Goal: Information Seeking & Learning: Check status

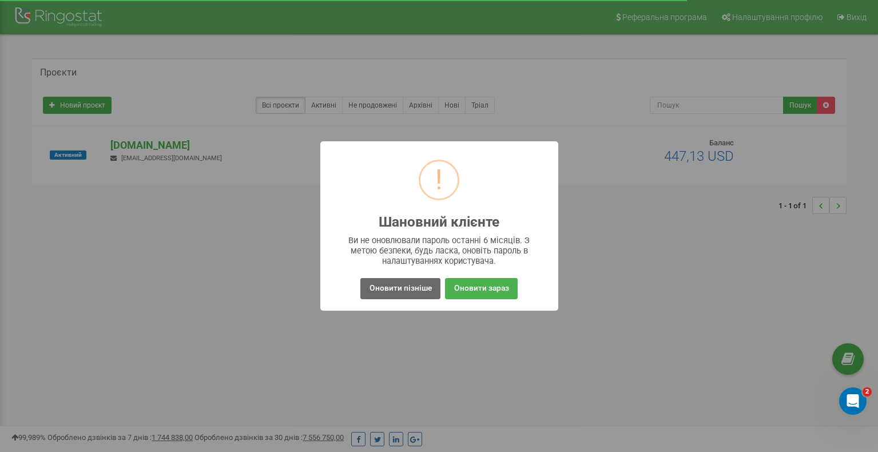
click at [394, 280] on button "Оновити пізніше" at bounding box center [401, 288] width 80 height 21
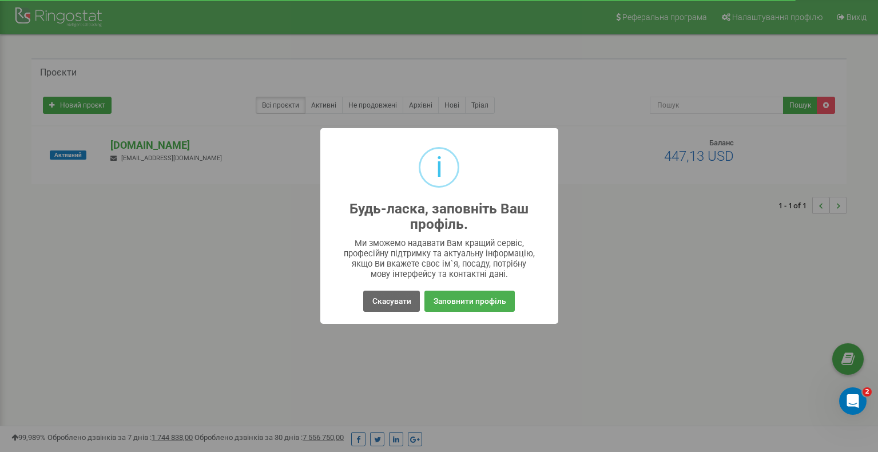
click at [407, 300] on button "Скасувати" at bounding box center [391, 301] width 56 height 21
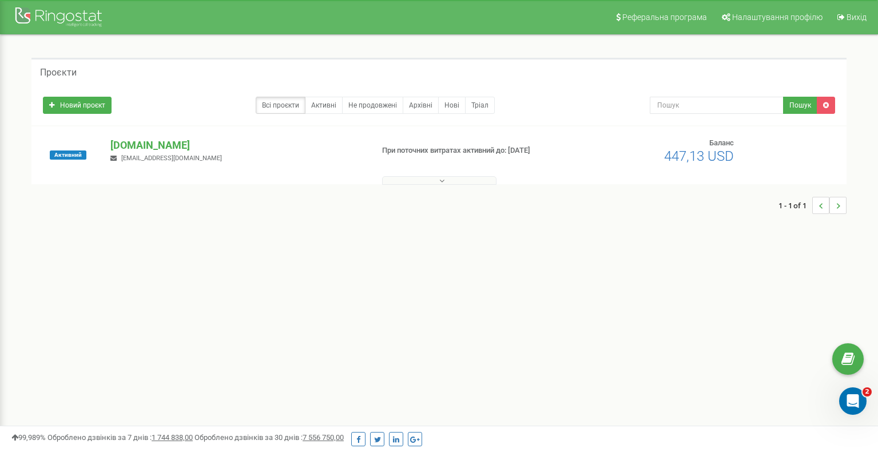
click at [55, 17] on div at bounding box center [60, 18] width 92 height 27
click at [850, 403] on icon "Відкрити програму для спілкування Intercom" at bounding box center [851, 399] width 19 height 19
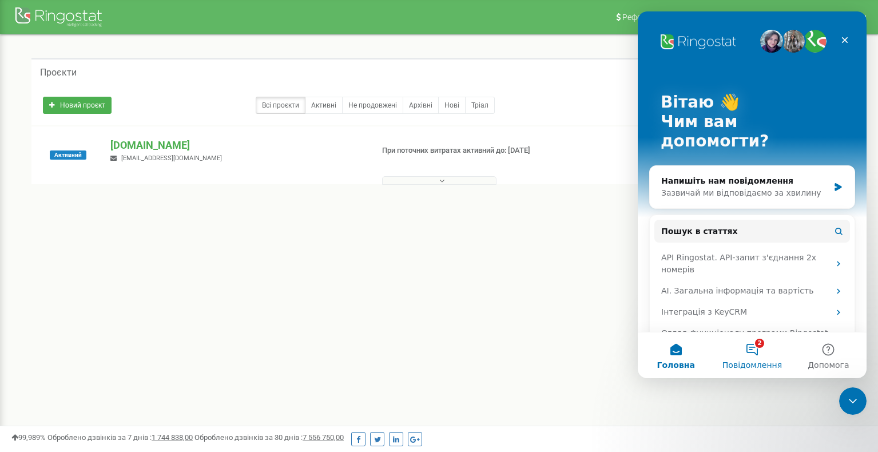
click at [765, 346] on button "2 Повідомлення" at bounding box center [752, 355] width 76 height 46
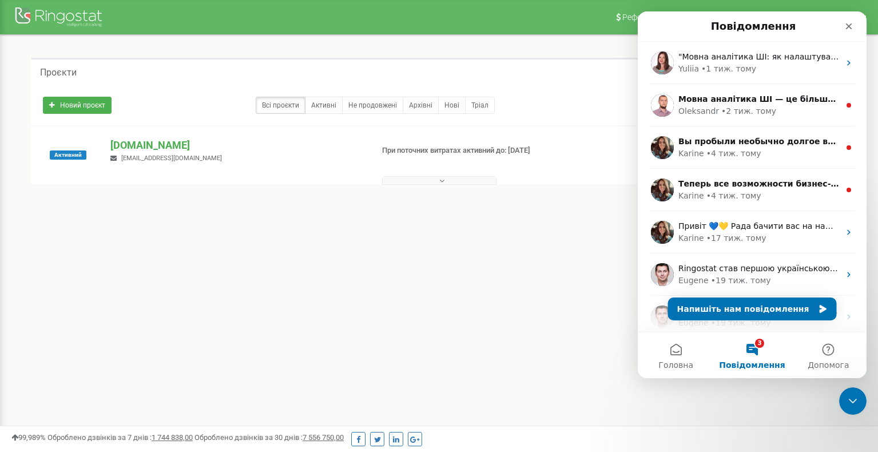
click at [544, 257] on div "Реферальна програма Налаштування профілю Вихід Проєкти Новий проєкт Всі проєкти…" at bounding box center [439, 343] width 878 height 687
click at [849, 26] on icon "Закрити" at bounding box center [849, 26] width 6 height 6
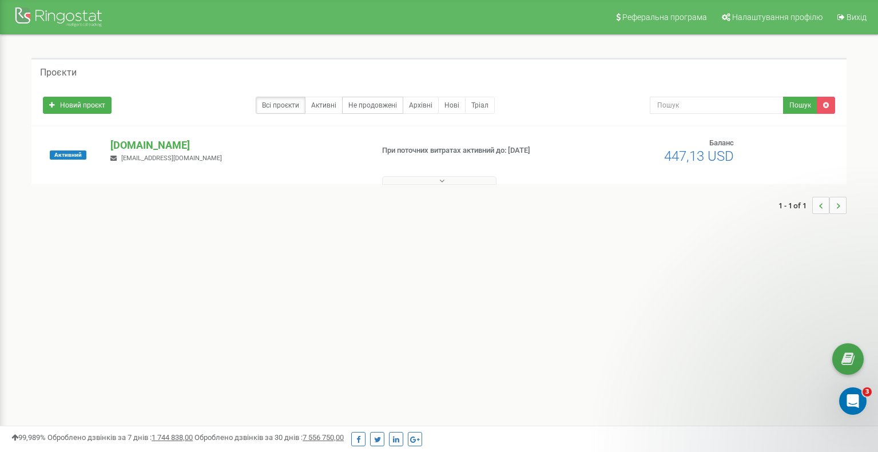
click at [379, 98] on link "Не продовжені" at bounding box center [372, 105] width 61 height 17
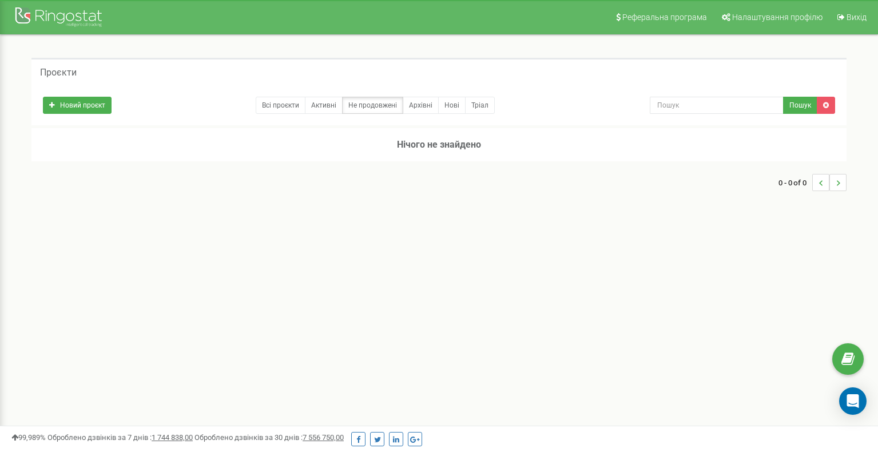
click at [283, 103] on link "Всі проєкти" at bounding box center [281, 105] width 50 height 17
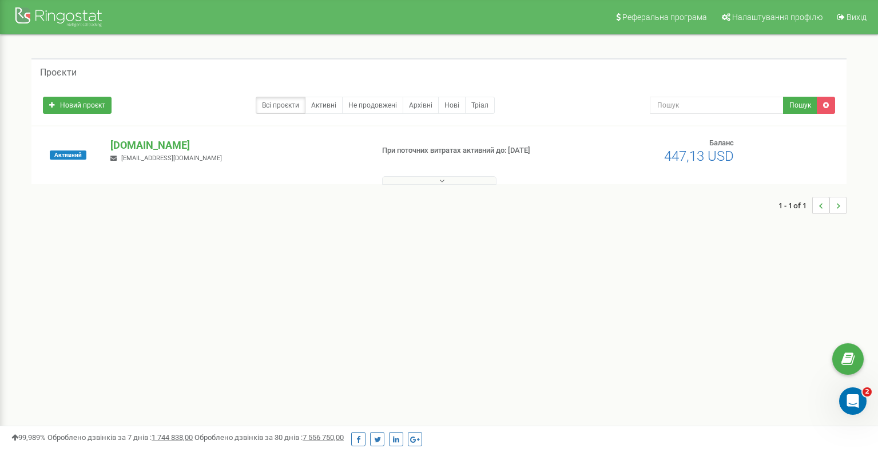
click at [479, 146] on p "При поточних витратах активний до: 17.10.2025" at bounding box center [474, 150] width 185 height 11
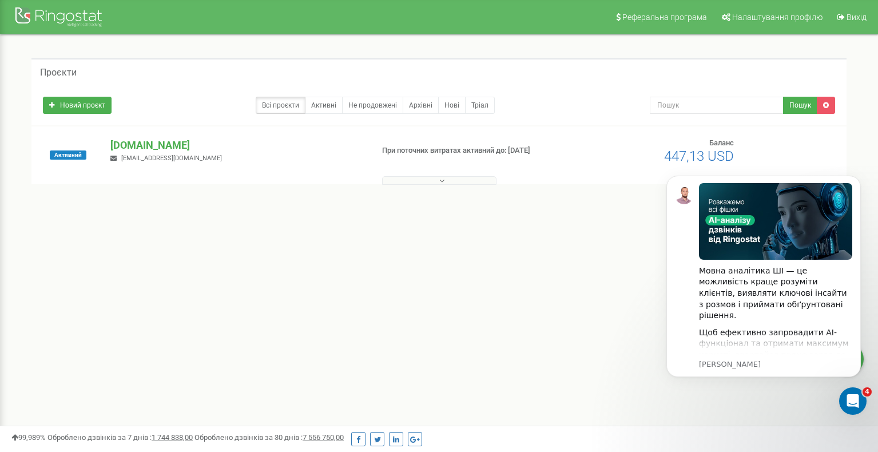
click at [448, 182] on button at bounding box center [439, 180] width 114 height 9
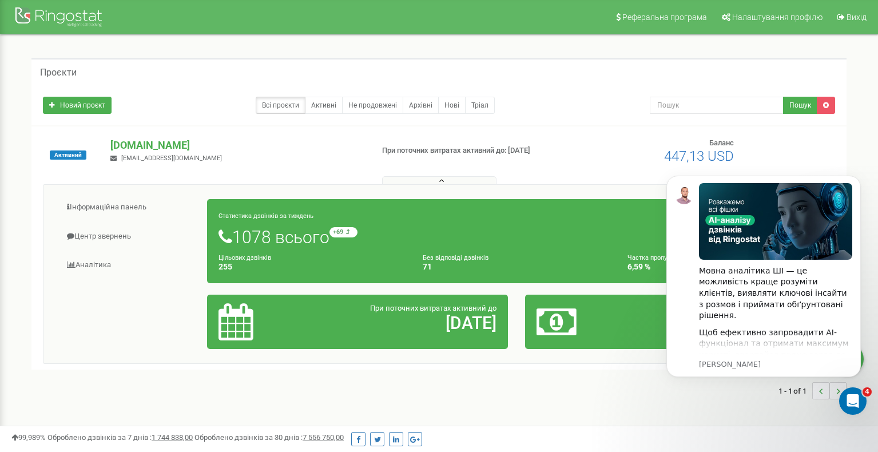
click at [448, 181] on button at bounding box center [439, 180] width 114 height 9
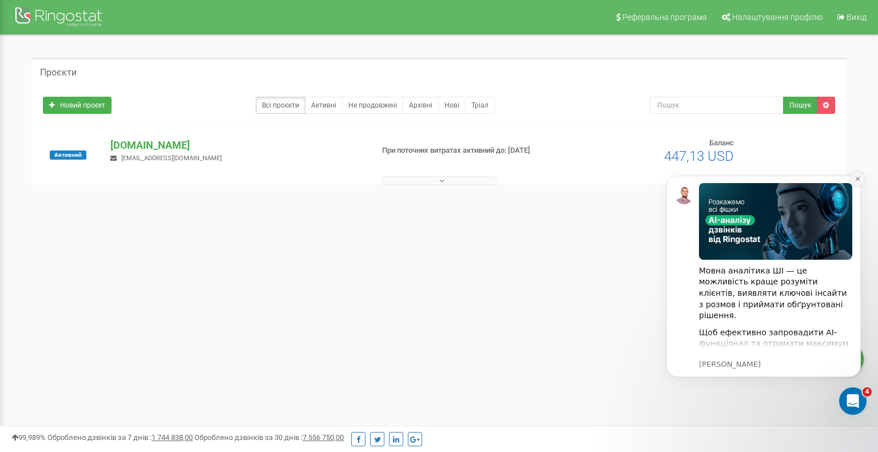
click at [855, 179] on icon "Dismiss notification" at bounding box center [858, 179] width 6 height 6
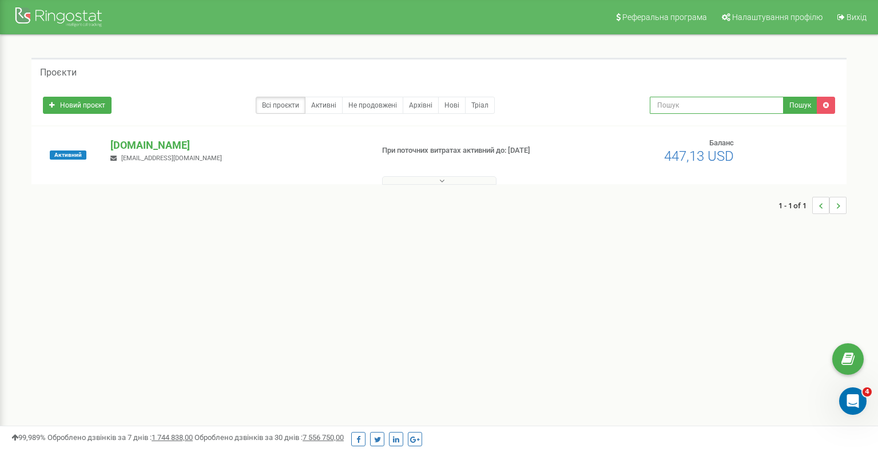
click at [741, 102] on input "text" at bounding box center [717, 105] width 134 height 17
type input "g"
type input "пропущені"
click at [794, 110] on button "Пошук" at bounding box center [800, 105] width 34 height 17
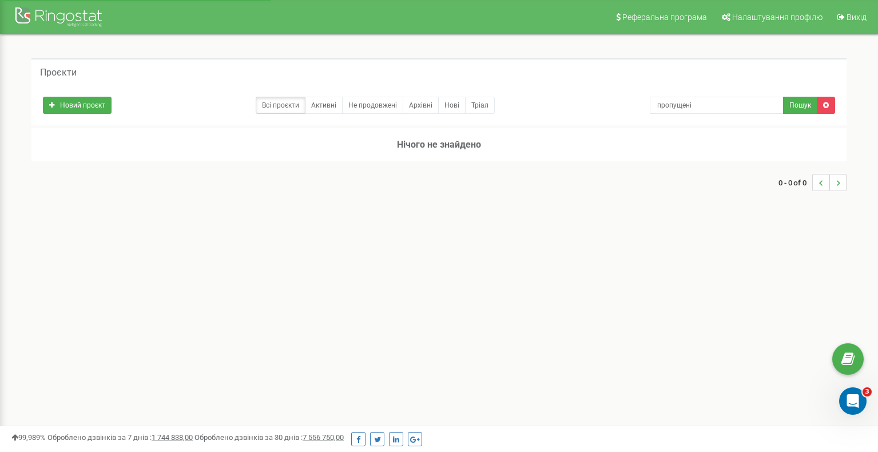
click at [827, 105] on icon at bounding box center [826, 105] width 6 height 7
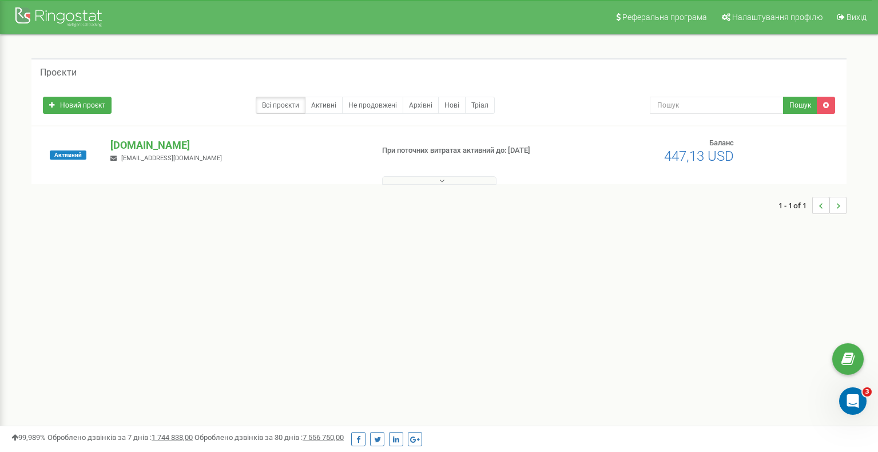
click at [411, 184] on button at bounding box center [439, 180] width 114 height 9
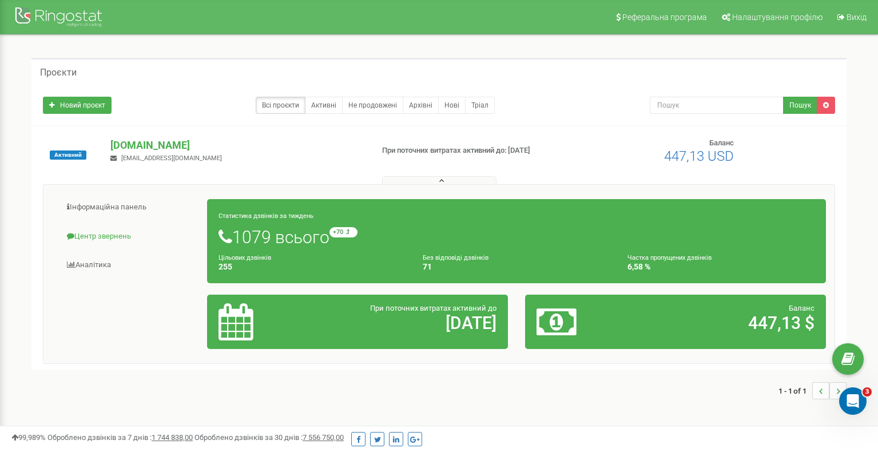
click at [130, 229] on link "Центр звернень" at bounding box center [130, 237] width 156 height 28
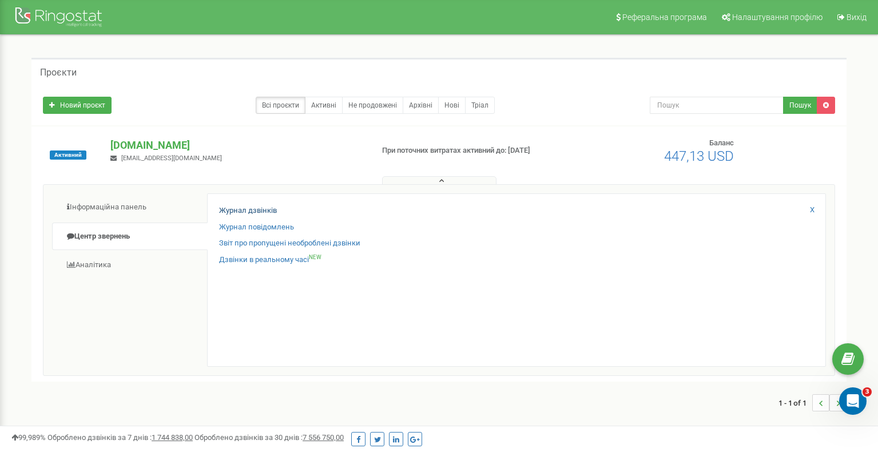
click at [271, 206] on link "Журнал дзвінків" at bounding box center [248, 210] width 58 height 11
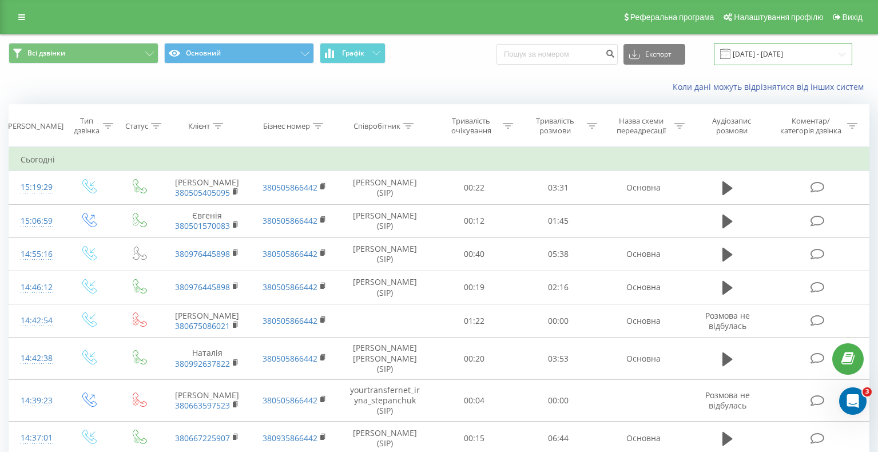
click at [787, 60] on input "[DATE] - [DATE]" at bounding box center [783, 54] width 138 height 22
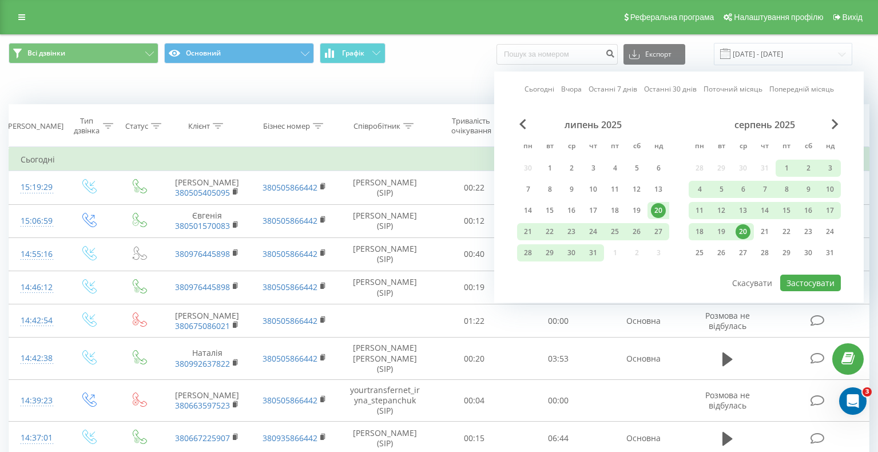
click at [506, 60] on div "Всі дзвінки Основний Графік Експорт .csv .xls .xlsx [DATE] - [DATE] Сьогодні Вч…" at bounding box center [439, 54] width 861 height 22
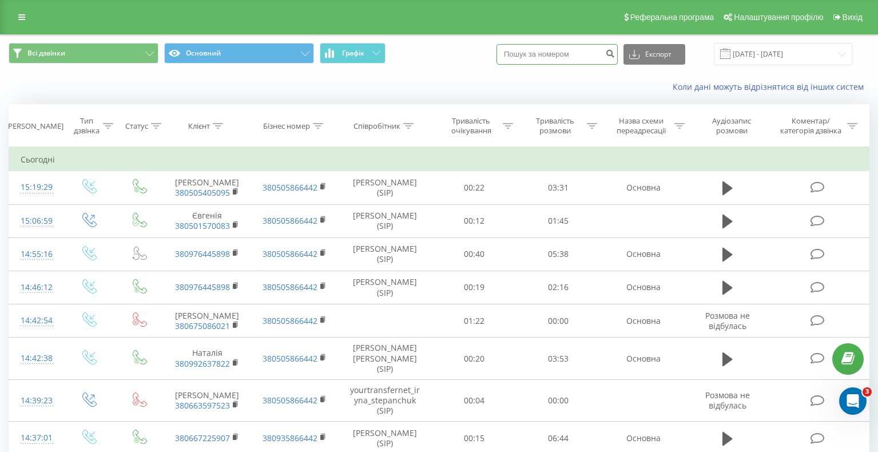
click at [557, 64] on input at bounding box center [557, 54] width 121 height 21
drag, startPoint x: 759, startPoint y: 66, endPoint x: 767, endPoint y: 66, distance: 7.4
click at [767, 65] on input "20.07.2025 - 20.08.2025" at bounding box center [783, 54] width 138 height 22
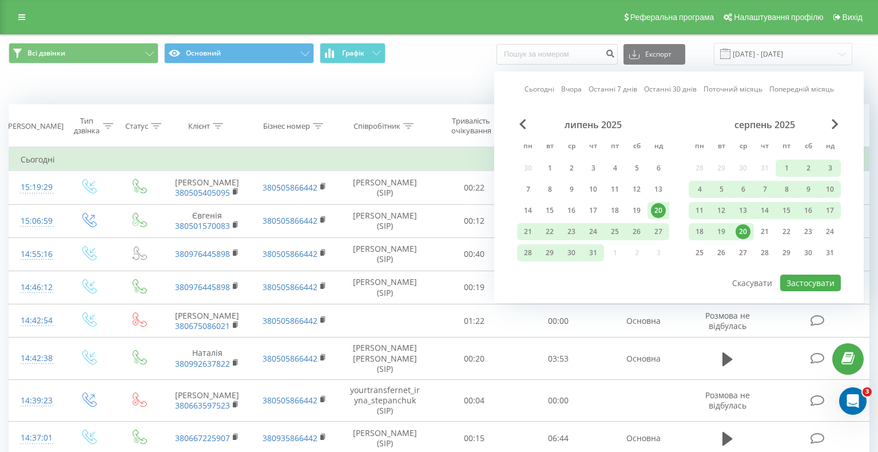
click at [743, 237] on div "20" at bounding box center [743, 231] width 15 height 15
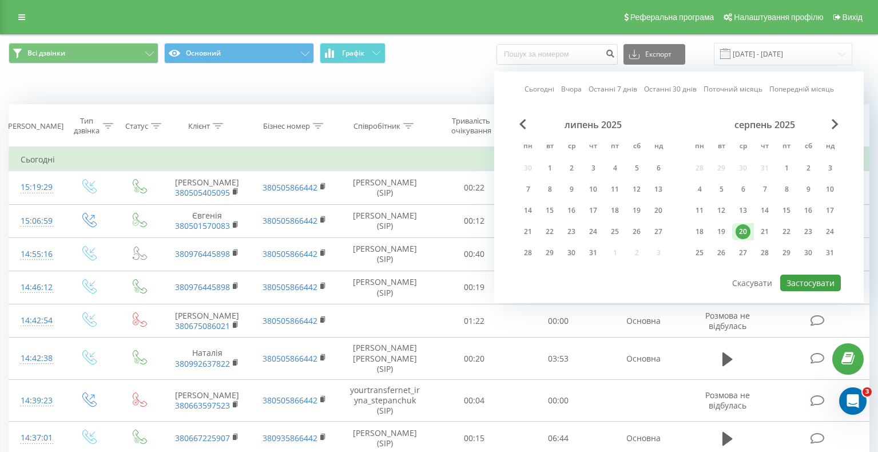
click at [803, 291] on button "Застосувати" at bounding box center [811, 283] width 61 height 17
type input "20.08.2025 - 20.08.2025"
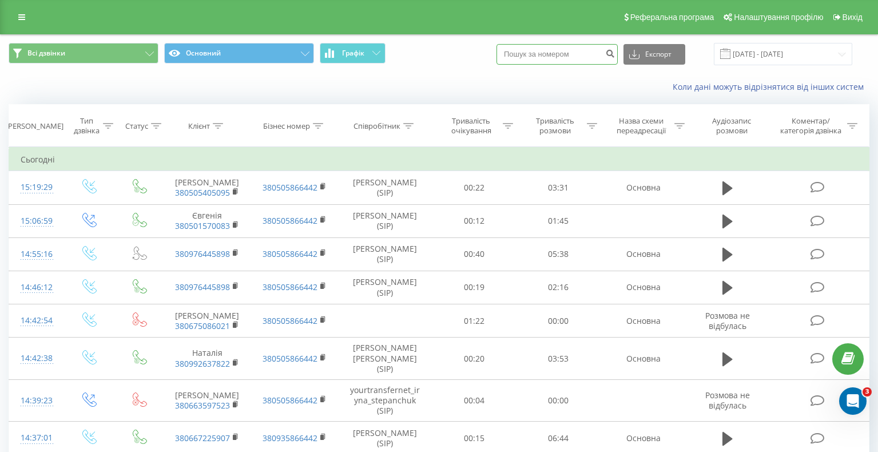
click at [570, 65] on input at bounding box center [557, 54] width 121 height 21
type input "0675086021"
click at [615, 56] on icon "submit" at bounding box center [610, 52] width 10 height 7
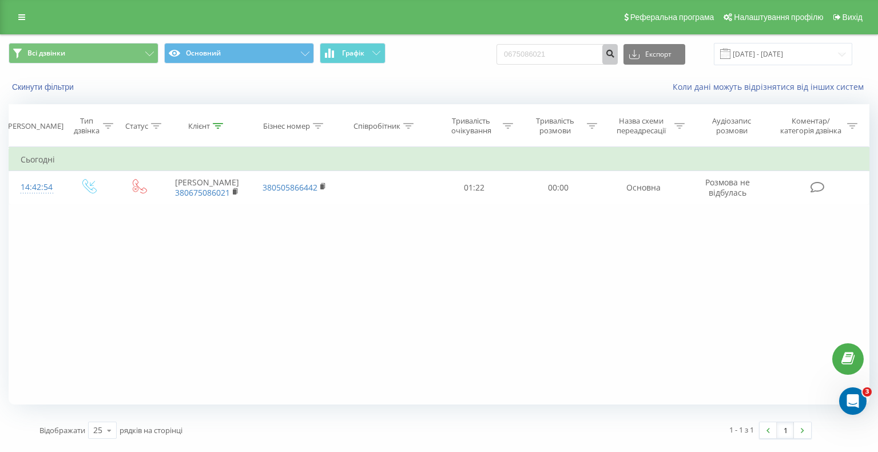
click at [615, 56] on icon "submit" at bounding box center [610, 52] width 10 height 7
click at [581, 64] on input "0675086021" at bounding box center [557, 54] width 121 height 21
click at [555, 65] on input "0675086021" at bounding box center [557, 54] width 121 height 21
drag, startPoint x: 581, startPoint y: 67, endPoint x: 487, endPoint y: 59, distance: 94.8
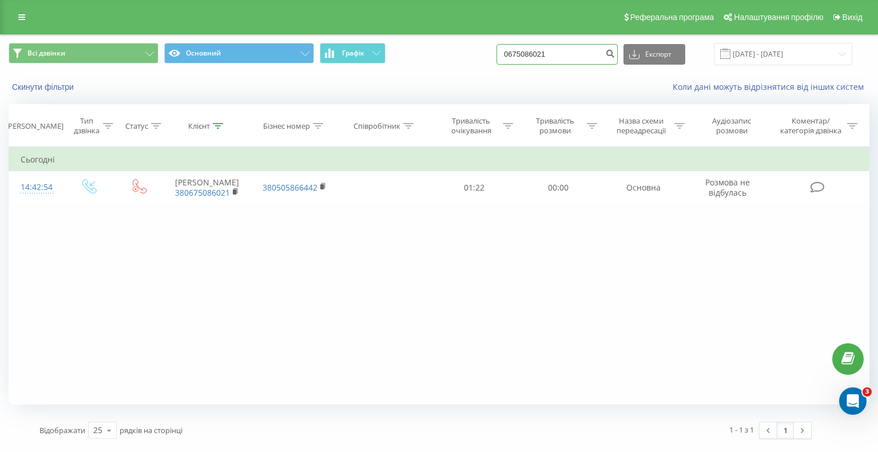
click at [490, 59] on div "Всі дзвінки Основний Графік 0675086021 Експорт .csv .xls .xlsx [DATE] - [DATE]" at bounding box center [439, 54] width 861 height 22
type input "0978602213"
click at [618, 65] on button "submit" at bounding box center [610, 54] width 15 height 21
